Goal: Task Accomplishment & Management: Complete application form

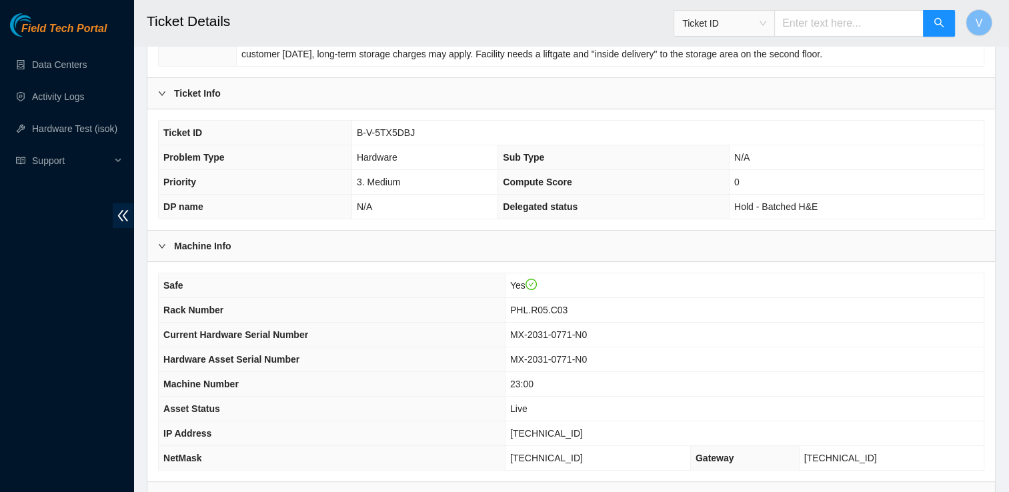
scroll to position [259, 0]
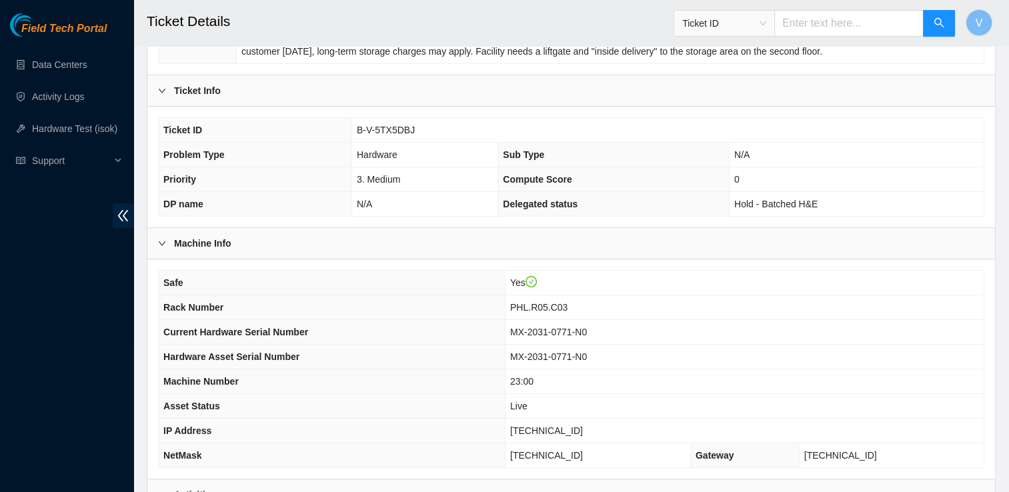
click at [560, 428] on span "23.59.171.48" at bounding box center [546, 431] width 73 height 11
copy span "23.59.171.48"
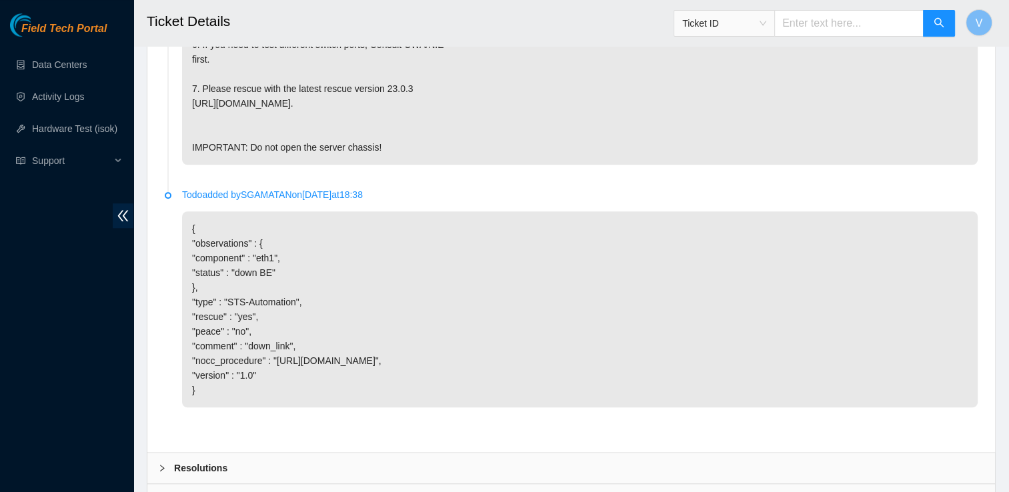
scroll to position [1179, 0]
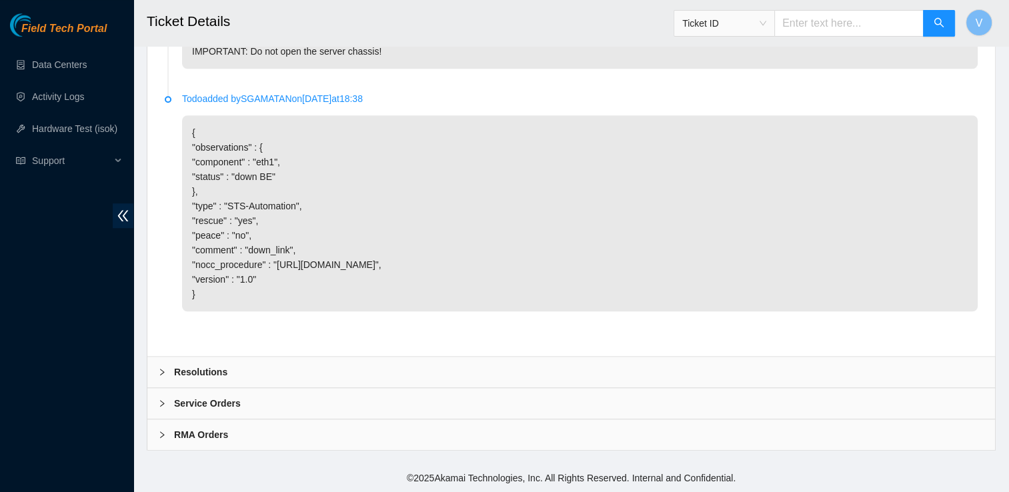
click at [237, 370] on div "Resolutions" at bounding box center [571, 372] width 848 height 31
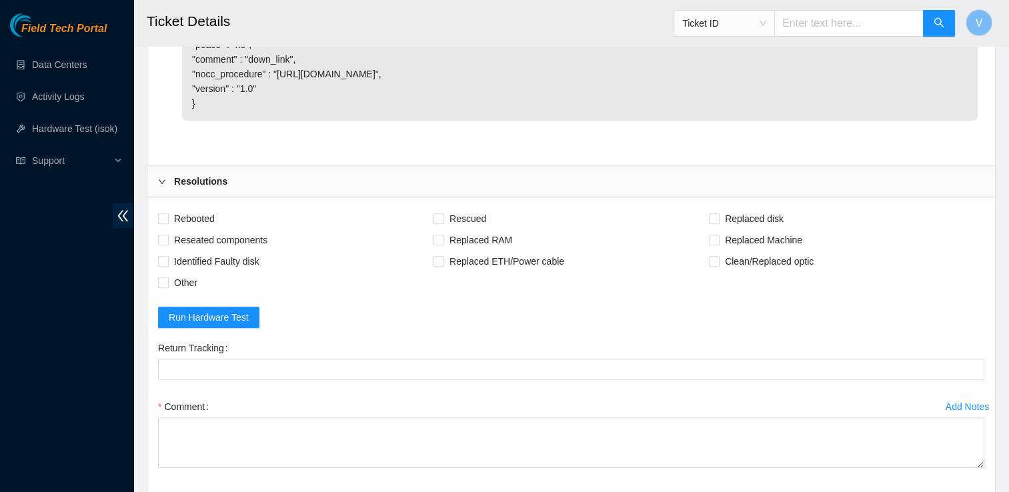
scroll to position [1331, 0]
click at [175, 250] on span "Reseated components" at bounding box center [221, 239] width 104 height 21
click at [167, 243] on input "Reseated components" at bounding box center [162, 238] width 9 height 9
checkbox input "true"
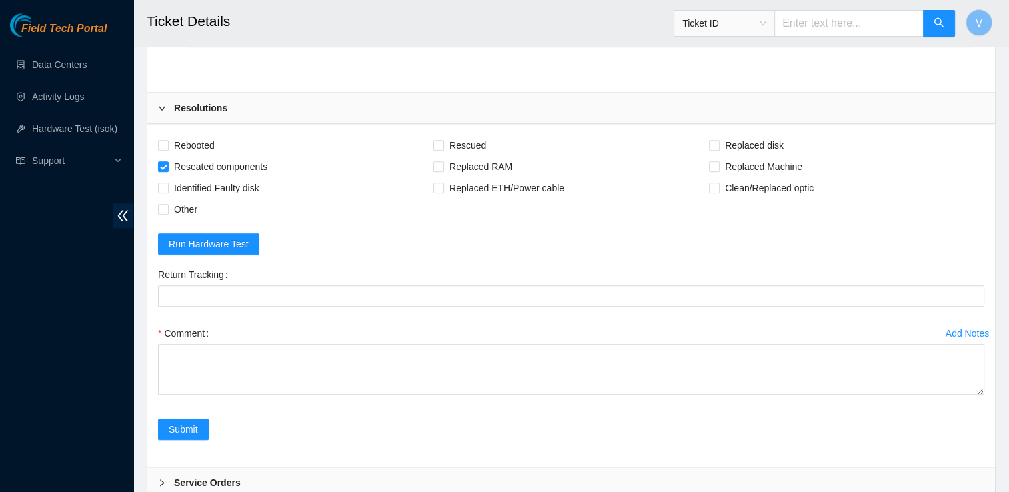
scroll to position [1432, 0]
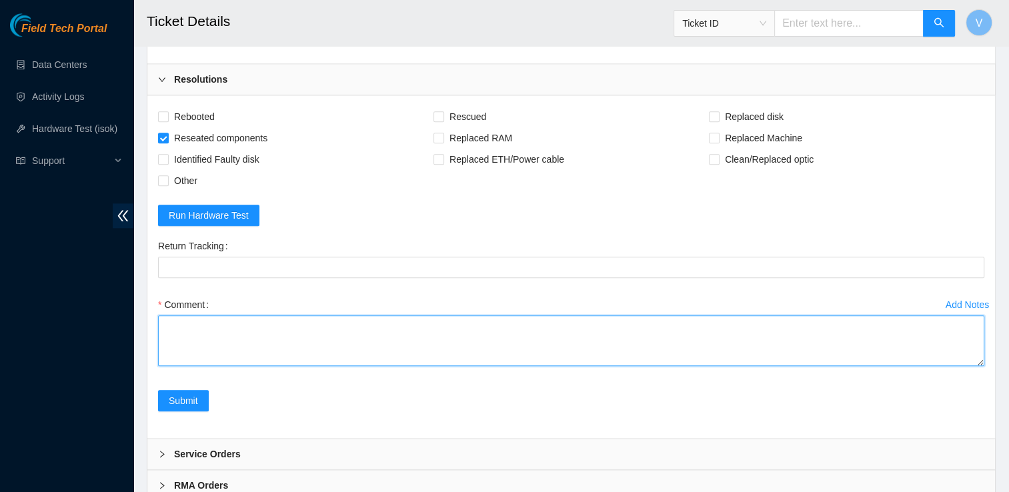
click at [260, 366] on textarea "Comment" at bounding box center [571, 340] width 826 height 51
paste textarea "found cable loose. reseated cable and ran isok and it passed"
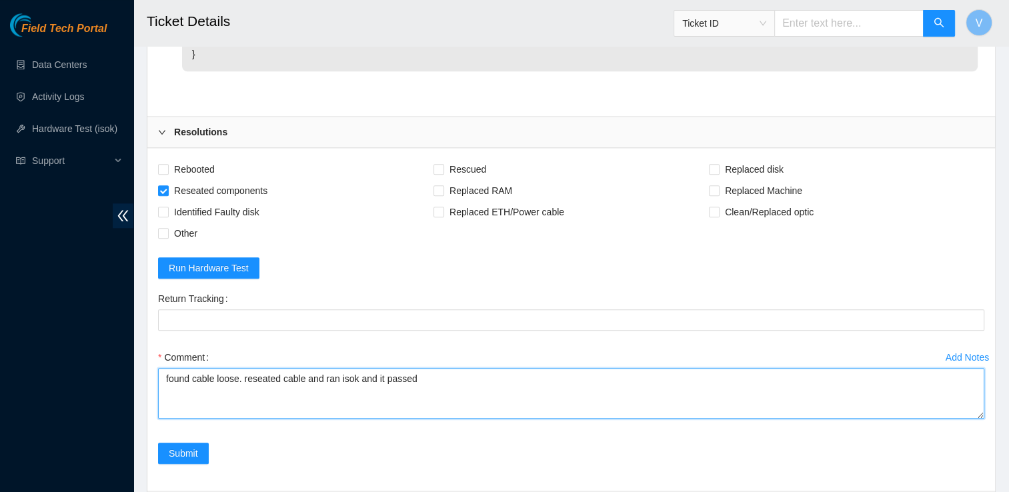
scroll to position [1521, 0]
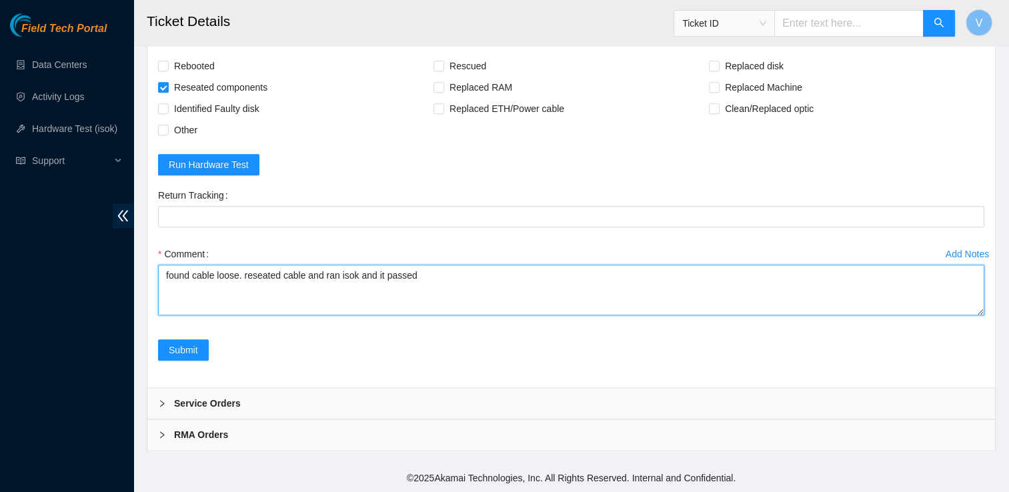
paste textarea "23.59.171.48 : passed: ok"
type textarea "found cable loose. reseated cable and ran isok and it passed 23.59.171.48 : pas…"
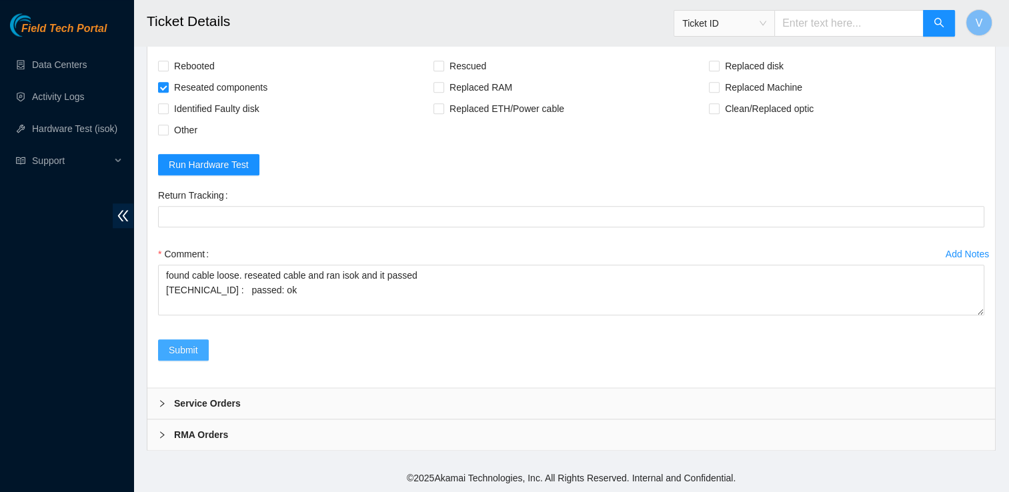
click at [173, 358] on span "Submit" at bounding box center [183, 350] width 29 height 15
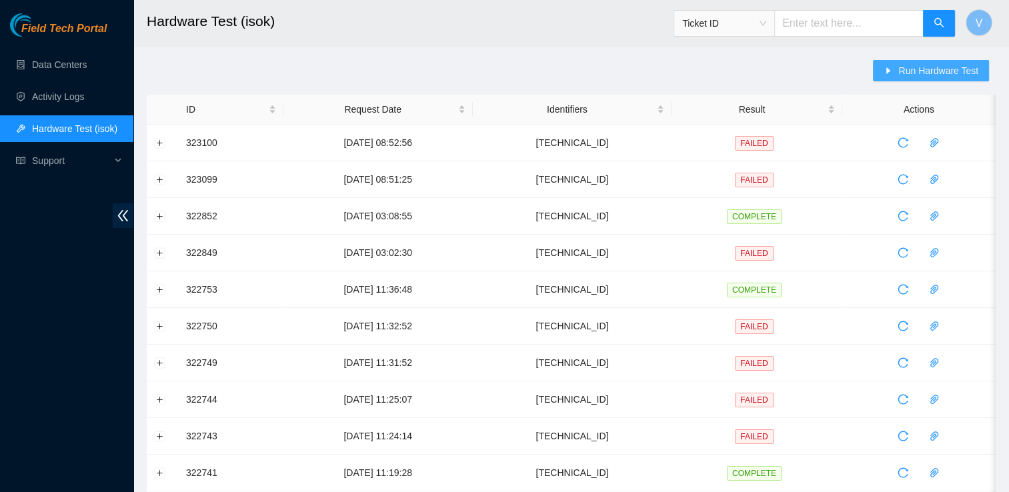
click at [909, 71] on span "Run Hardware Test" at bounding box center [938, 70] width 80 height 15
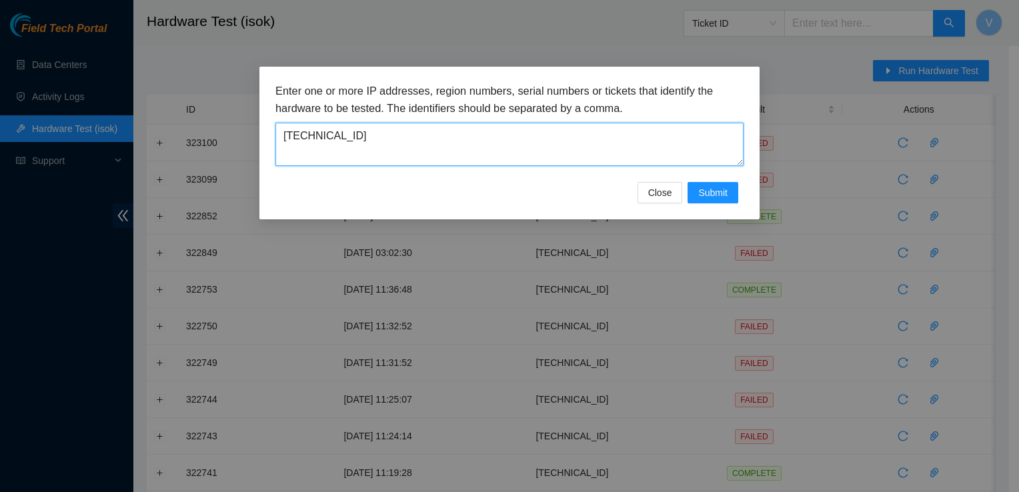
click at [664, 137] on textarea "23.59.171.48" at bounding box center [509, 144] width 468 height 43
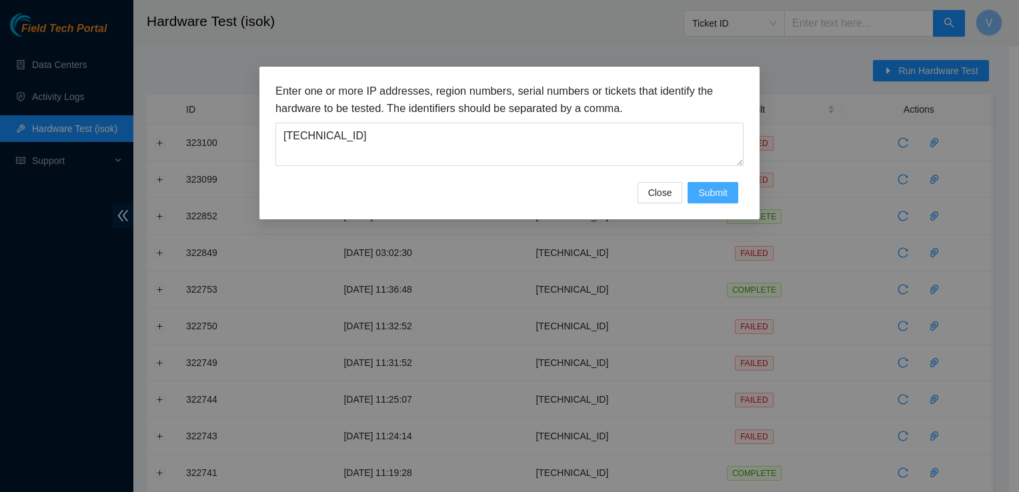
click at [701, 200] on button "Submit" at bounding box center [713, 192] width 51 height 21
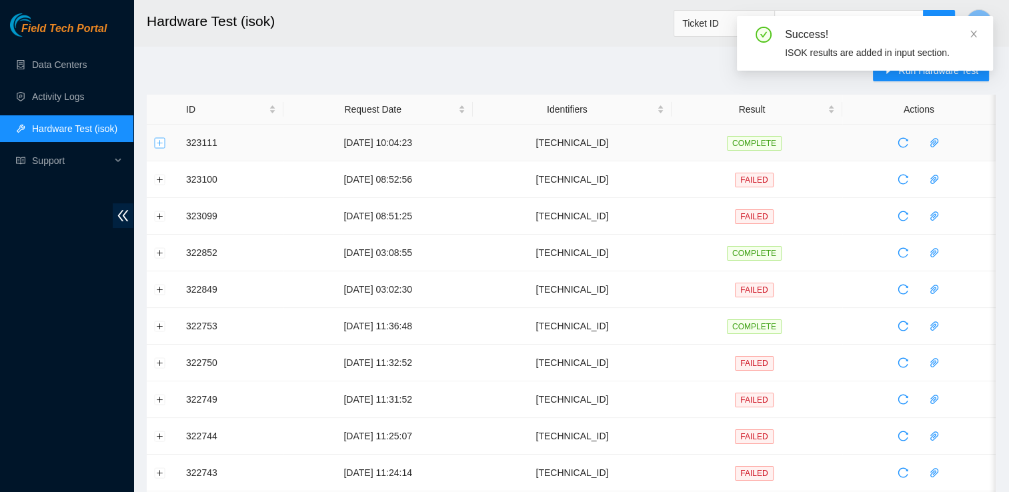
click at [165, 139] on button "Expand row" at bounding box center [160, 142] width 11 height 11
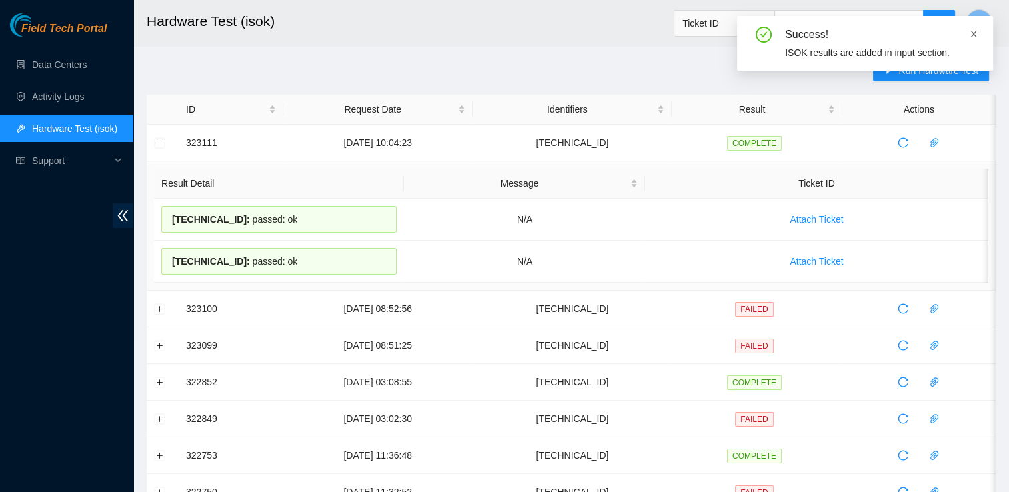
click at [970, 33] on icon "close" at bounding box center [973, 33] width 9 height 9
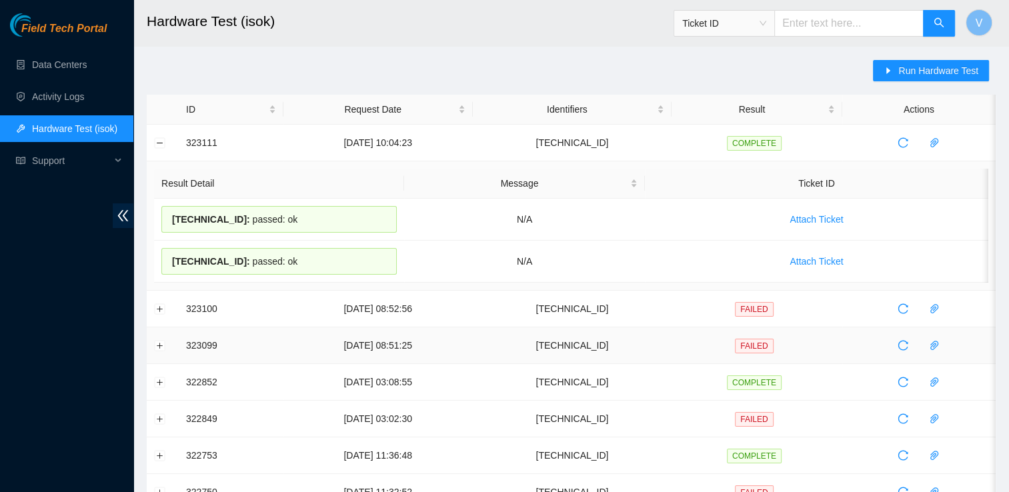
click at [592, 346] on td "[TECHNICAL_ID]" at bounding box center [572, 345] width 199 height 37
copy td "[TECHNICAL_ID]"
click at [952, 68] on span "Run Hardware Test" at bounding box center [938, 70] width 80 height 15
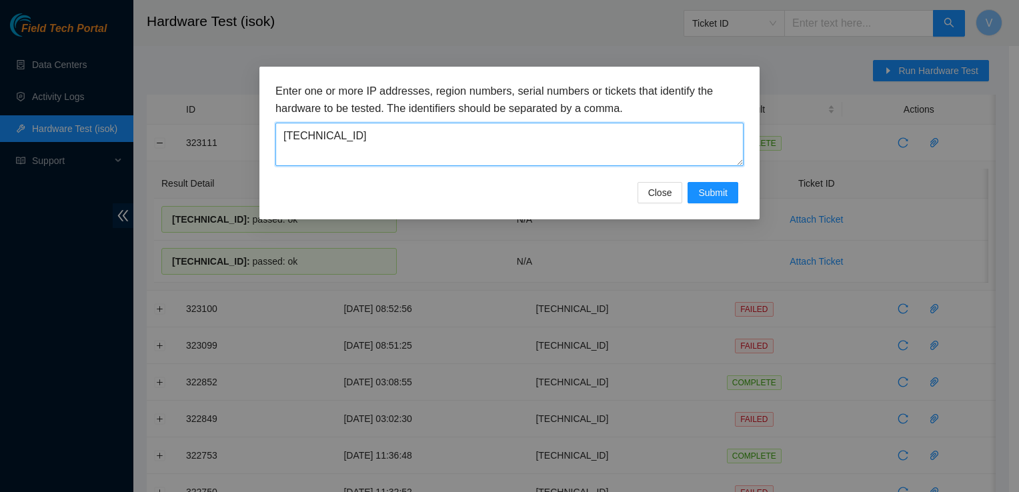
click at [400, 135] on textarea "23.59.171.48" at bounding box center [509, 144] width 468 height 43
paste textarea "[TECHNICAL_ID]"
type textarea "[TECHNICAL_ID]"
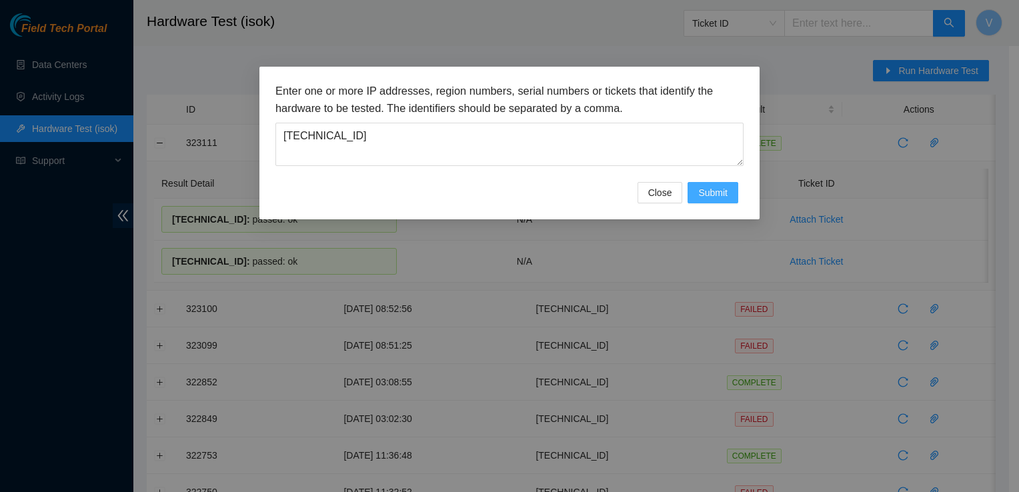
click at [718, 199] on button "Submit" at bounding box center [713, 192] width 51 height 21
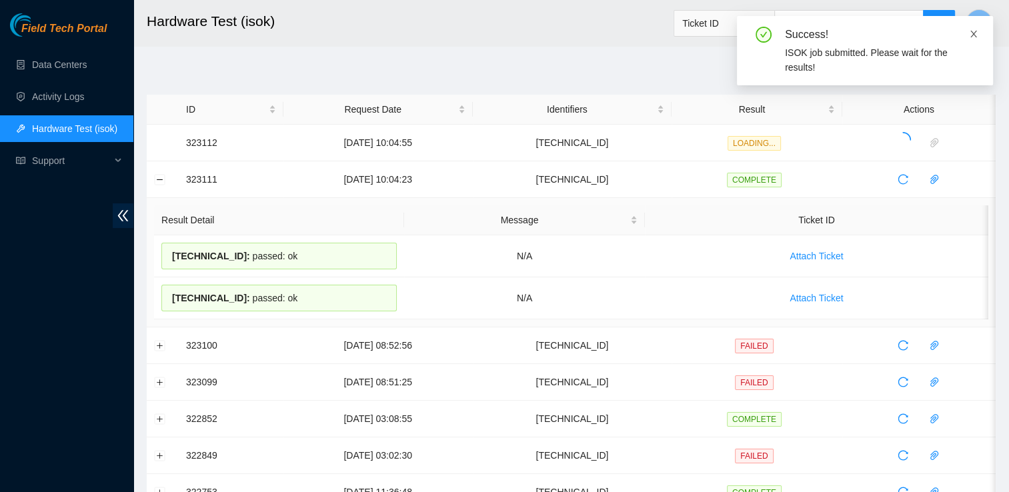
click at [975, 29] on icon "close" at bounding box center [973, 33] width 9 height 9
click at [973, 35] on icon "close" at bounding box center [973, 34] width 7 height 7
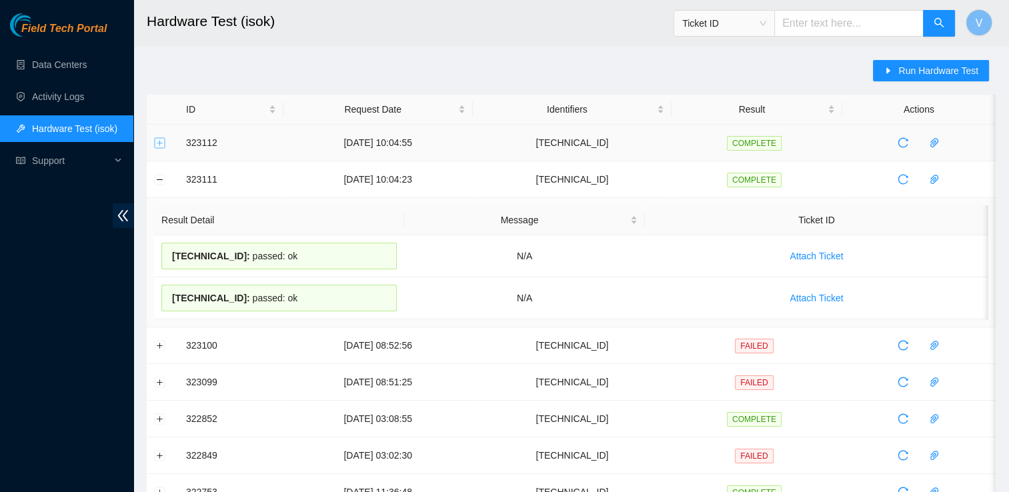
click at [157, 144] on button "Expand row" at bounding box center [160, 142] width 11 height 11
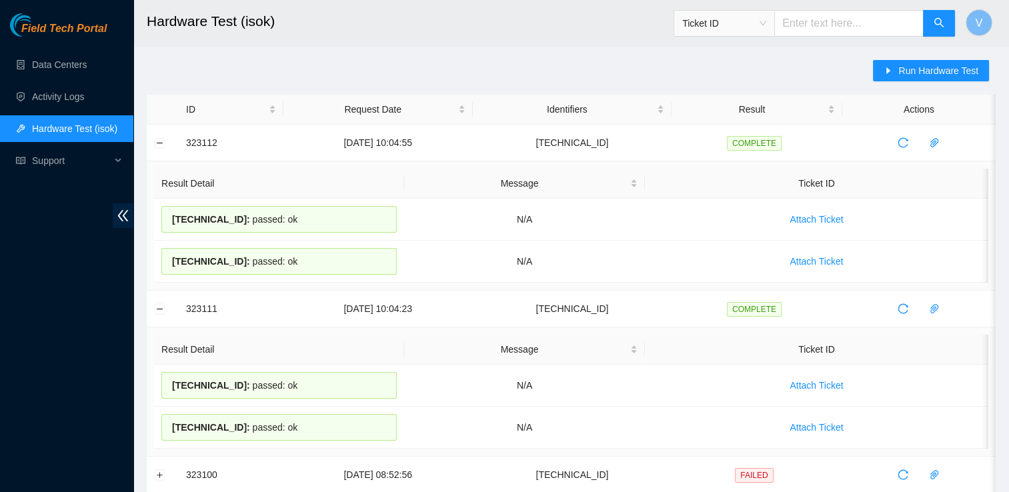
drag, startPoint x: 291, startPoint y: 223, endPoint x: 173, endPoint y: 223, distance: 118.1
click at [173, 223] on div "184.25.204.183 : passed: ok" at bounding box center [278, 219] width 235 height 27
click at [329, 265] on div "184.25.204.182 : passed: ok" at bounding box center [278, 261] width 235 height 27
drag, startPoint x: 301, startPoint y: 263, endPoint x: 169, endPoint y: 262, distance: 132.1
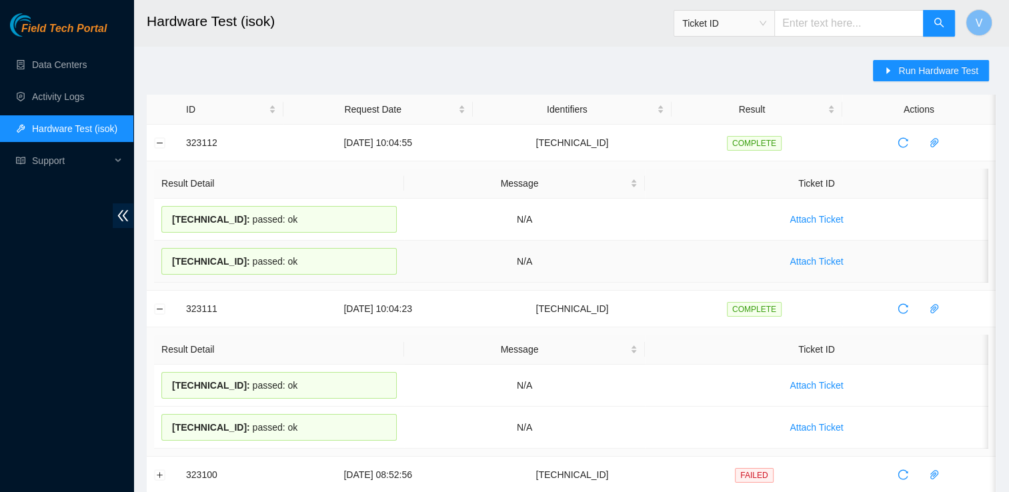
click at [169, 262] on div "184.25.204.182 : passed: ok" at bounding box center [278, 261] width 235 height 27
copy div "184.25.204.182 : passed: ok"
drag, startPoint x: 290, startPoint y: 424, endPoint x: 161, endPoint y: 412, distance: 129.3
click at [161, 414] on div "23.59.171.48 : passed: ok" at bounding box center [278, 427] width 235 height 27
copy div "23.59.171.48 : passed: ok"
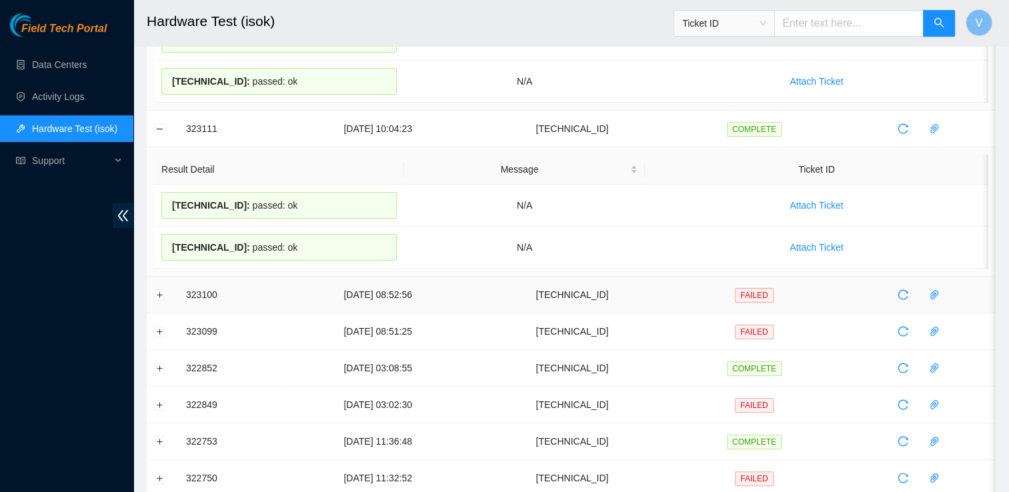
scroll to position [181, 0]
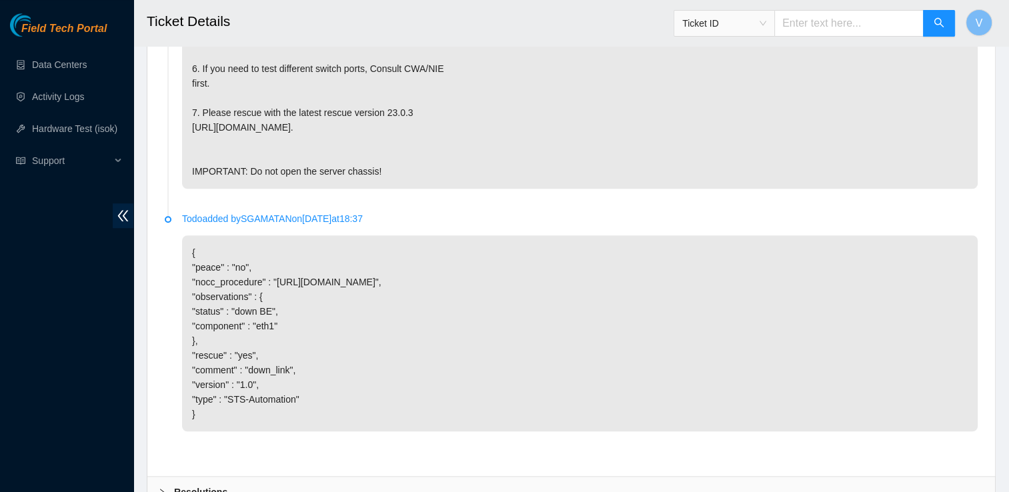
scroll to position [1179, 0]
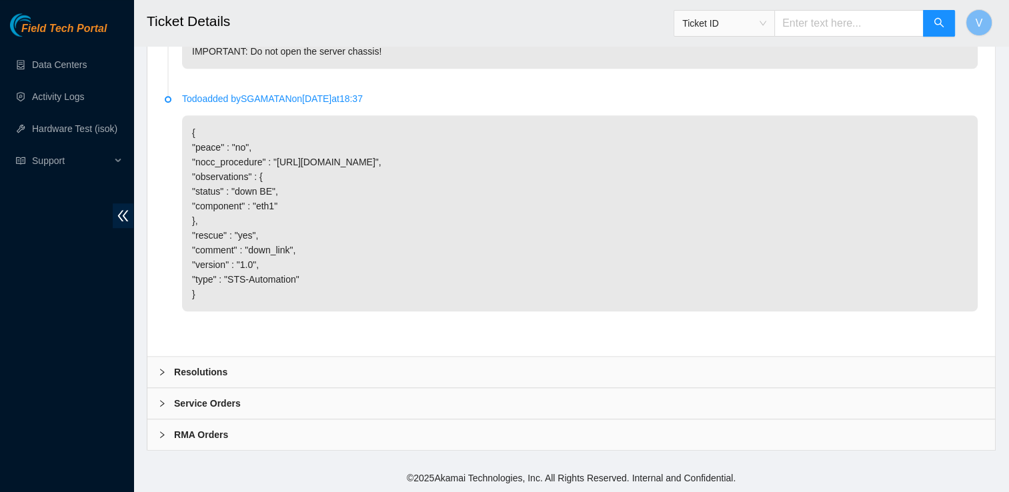
click at [175, 374] on b "Resolutions" at bounding box center [200, 372] width 53 height 15
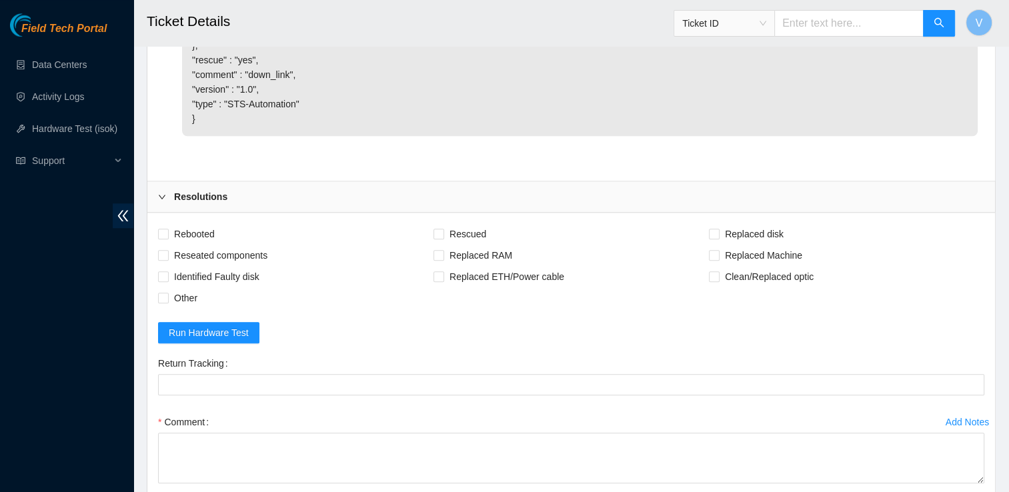
scroll to position [1316, 0]
click at [200, 265] on span "Reseated components" at bounding box center [221, 253] width 104 height 21
click at [167, 258] on input "Reseated components" at bounding box center [162, 253] width 9 height 9
checkbox input "true"
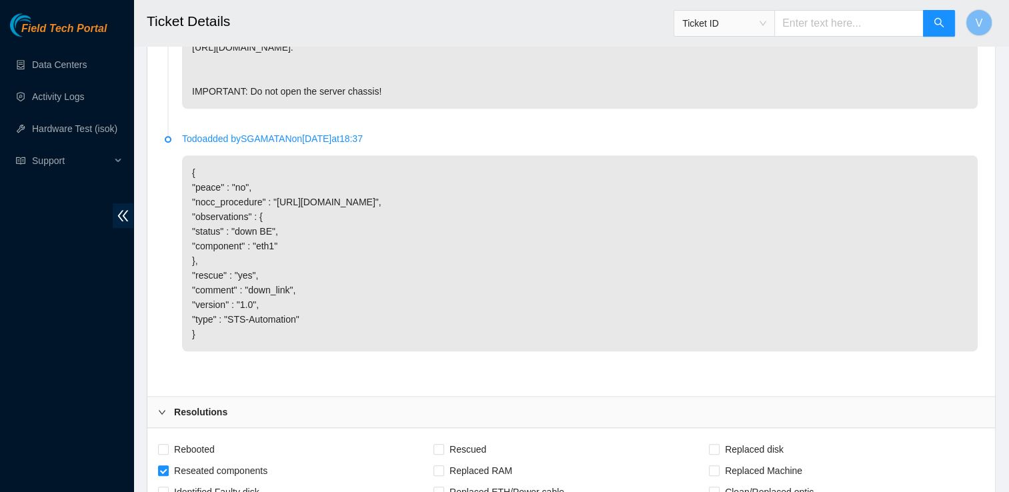
scroll to position [1521, 0]
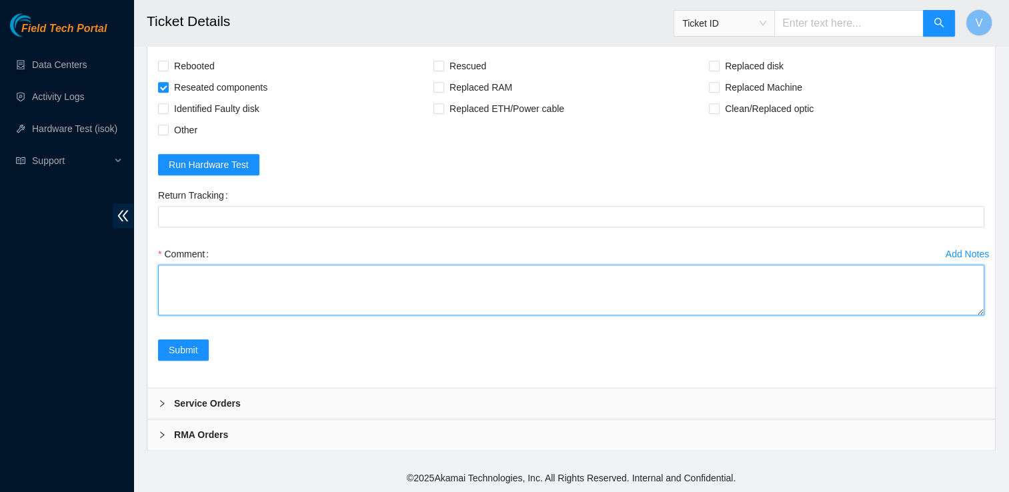
click at [283, 299] on textarea "Comment" at bounding box center [571, 290] width 826 height 51
click at [241, 277] on textarea "found cable loose reseated cale" at bounding box center [571, 290] width 826 height 51
paste textarea "[TECHNICAL_ID] : passed: ok"
drag, startPoint x: 418, startPoint y: 279, endPoint x: 165, endPoint y: 275, distance: 252.1
click at [165, 275] on textarea "found cable loose. reseated cable and ran isok and it passed [TECHNICAL_ID] : p…" at bounding box center [571, 290] width 826 height 51
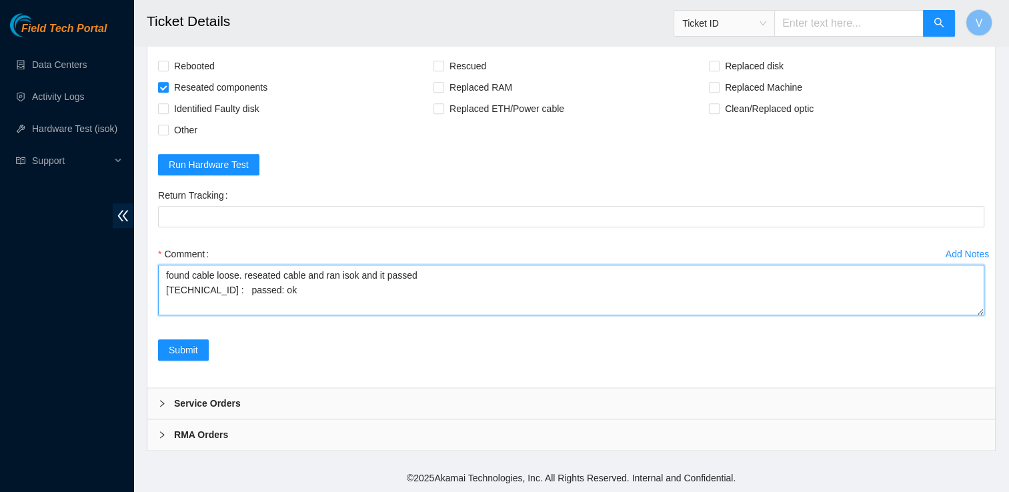
type textarea "found cable loose. reseated cable and ran isok and it passed [TECHNICAL_ID] : p…"
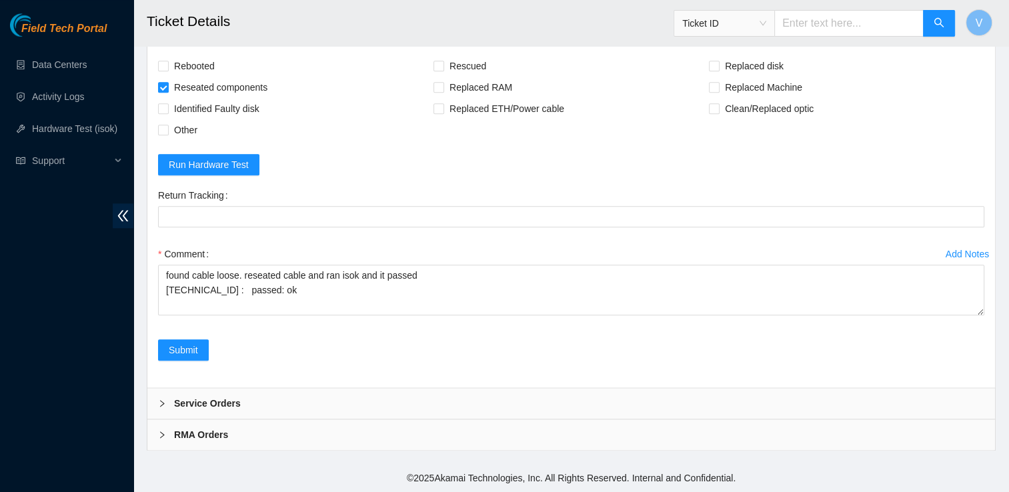
click at [273, 356] on div "Submit" at bounding box center [571, 358] width 837 height 37
click at [191, 350] on span "Submit" at bounding box center [183, 350] width 29 height 15
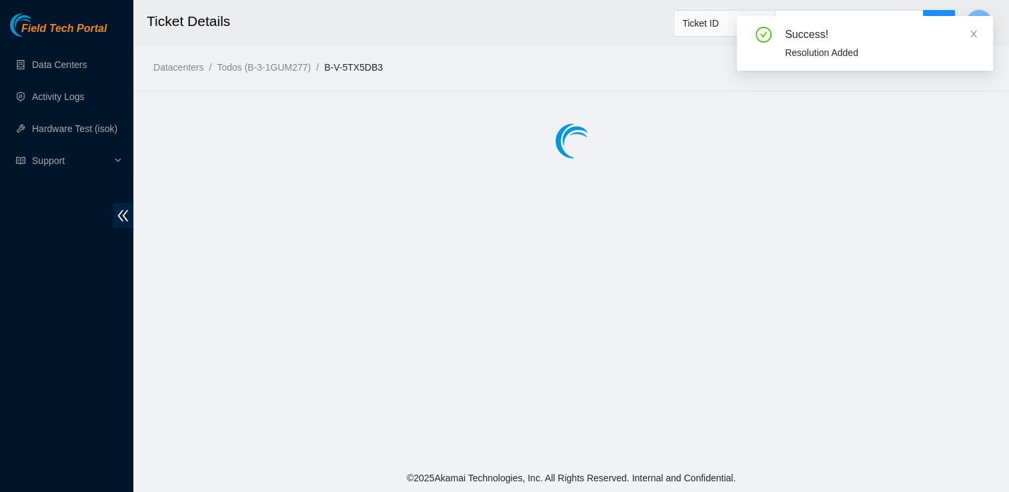
scroll to position [0, 0]
